Goal: Task Accomplishment & Management: Manage account settings

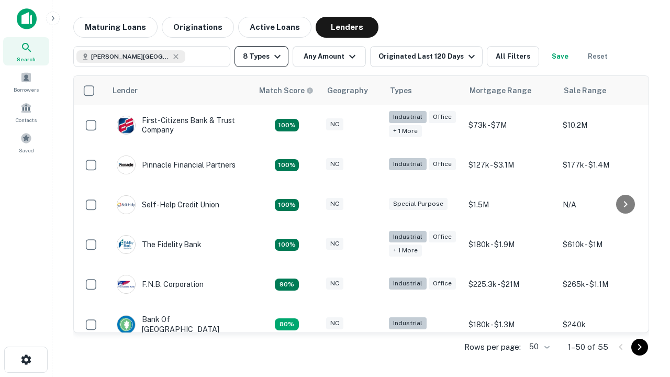
click at [261, 57] on button "8 Types" at bounding box center [262, 56] width 54 height 21
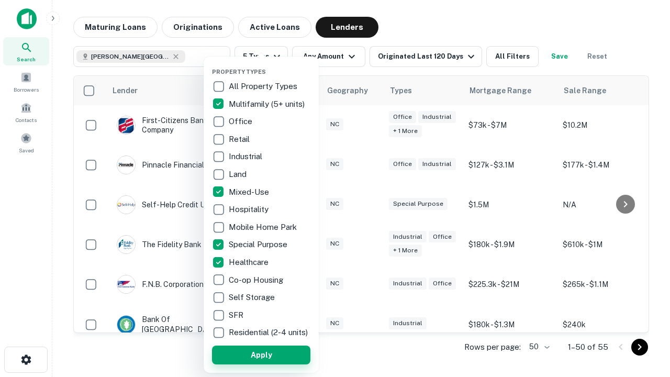
click at [261, 355] on button "Apply" at bounding box center [261, 355] width 98 height 19
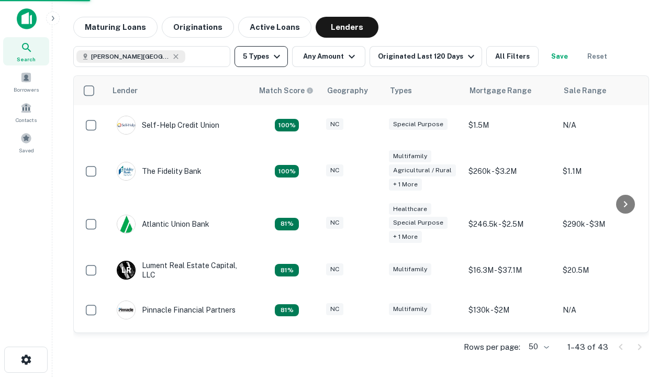
click at [261, 57] on button "5 Types" at bounding box center [261, 56] width 53 height 21
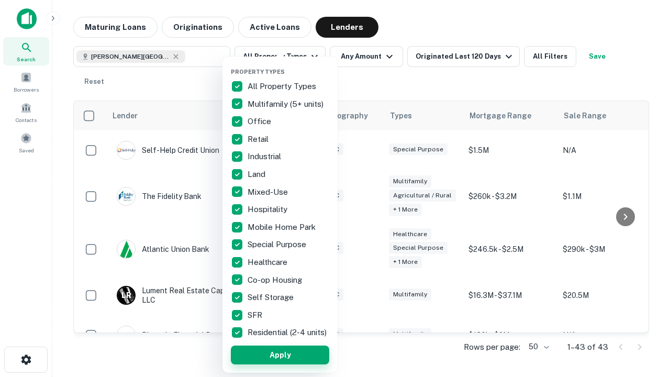
click at [280, 355] on button "Apply" at bounding box center [280, 355] width 98 height 19
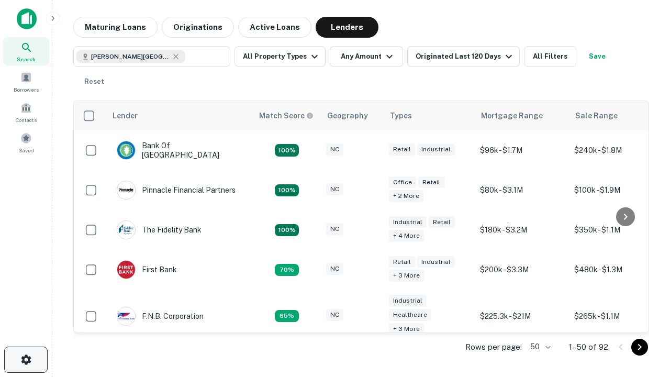
click at [26, 360] on icon "button" at bounding box center [26, 360] width 13 height 13
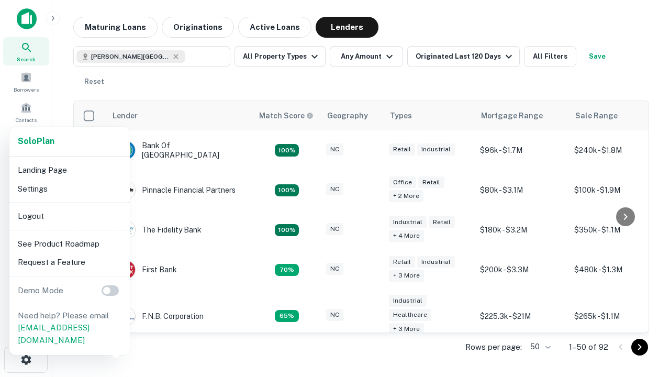
click at [69, 216] on li "Logout" at bounding box center [70, 216] width 112 height 19
